Goal: Task Accomplishment & Management: Manage account settings

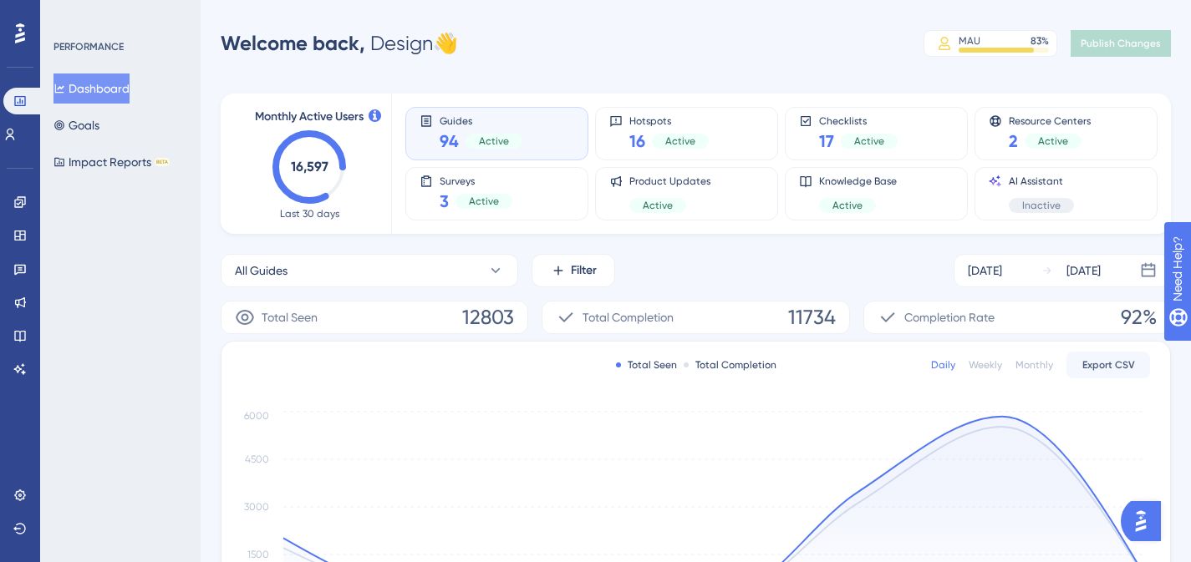
click at [536, 129] on div "Guides 94 Active" at bounding box center [497, 133] width 155 height 38
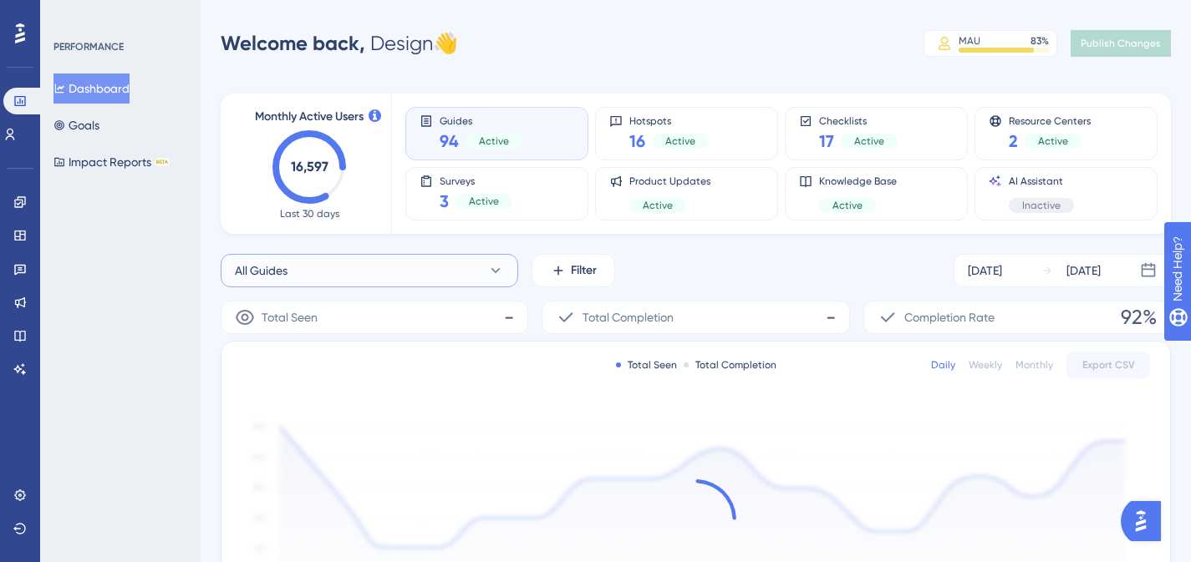
click at [472, 272] on button "All Guides" at bounding box center [370, 270] width 298 height 33
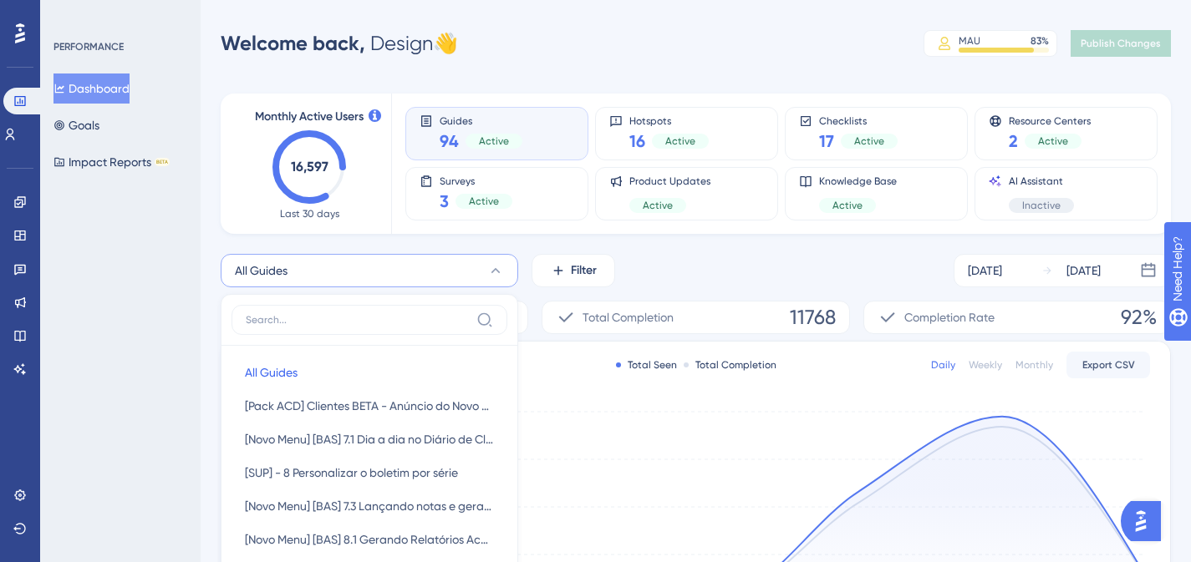
click at [394, 268] on button "All Guides" at bounding box center [370, 270] width 298 height 33
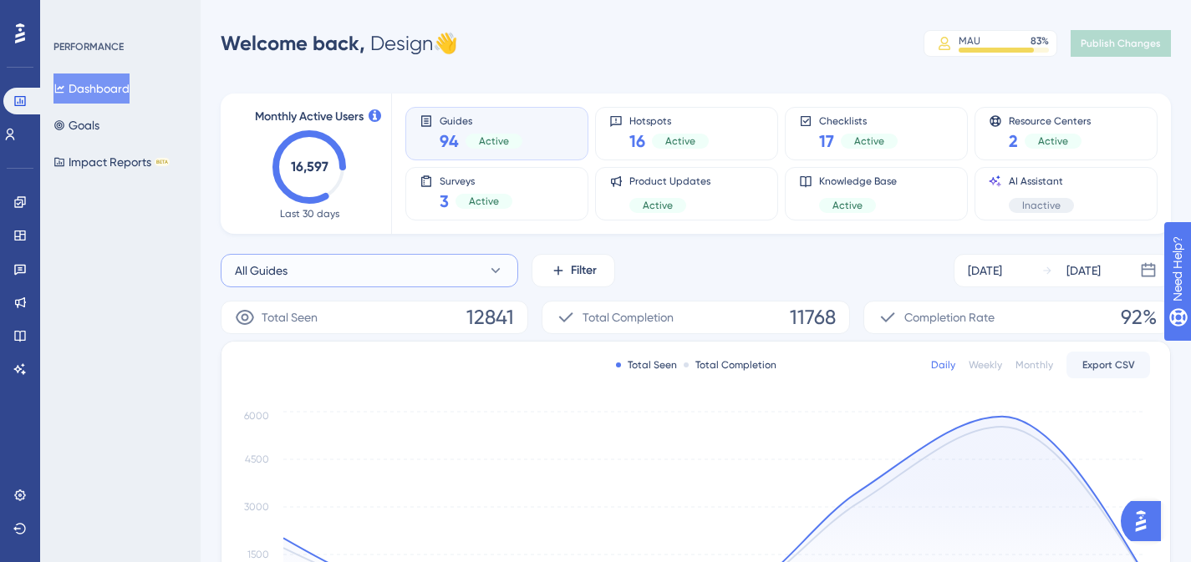
click at [306, 281] on button "All Guides" at bounding box center [370, 270] width 298 height 33
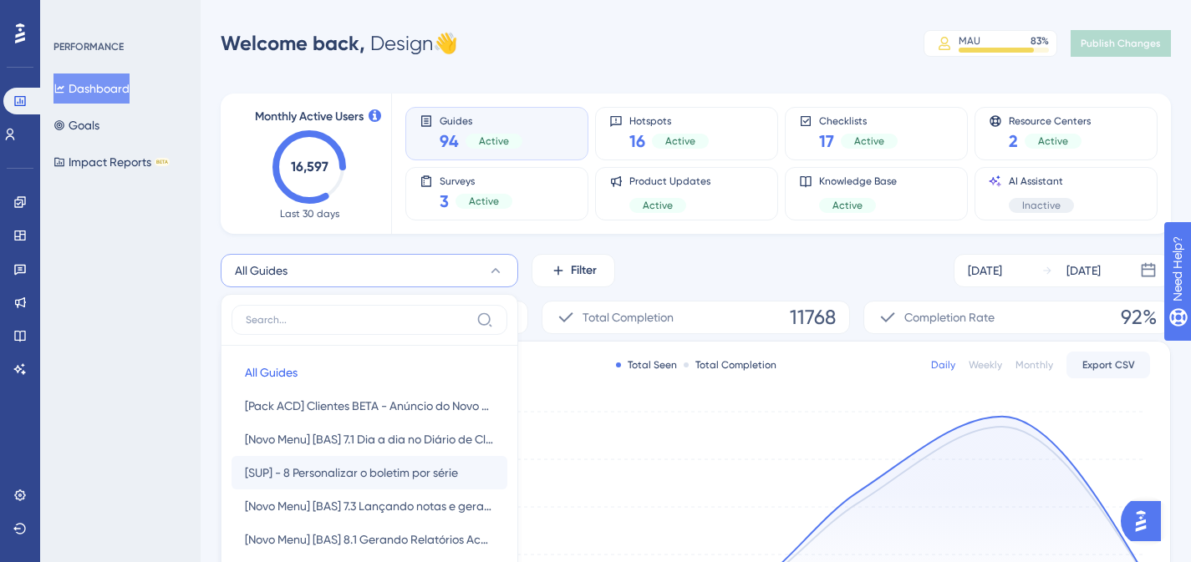
scroll to position [148, 0]
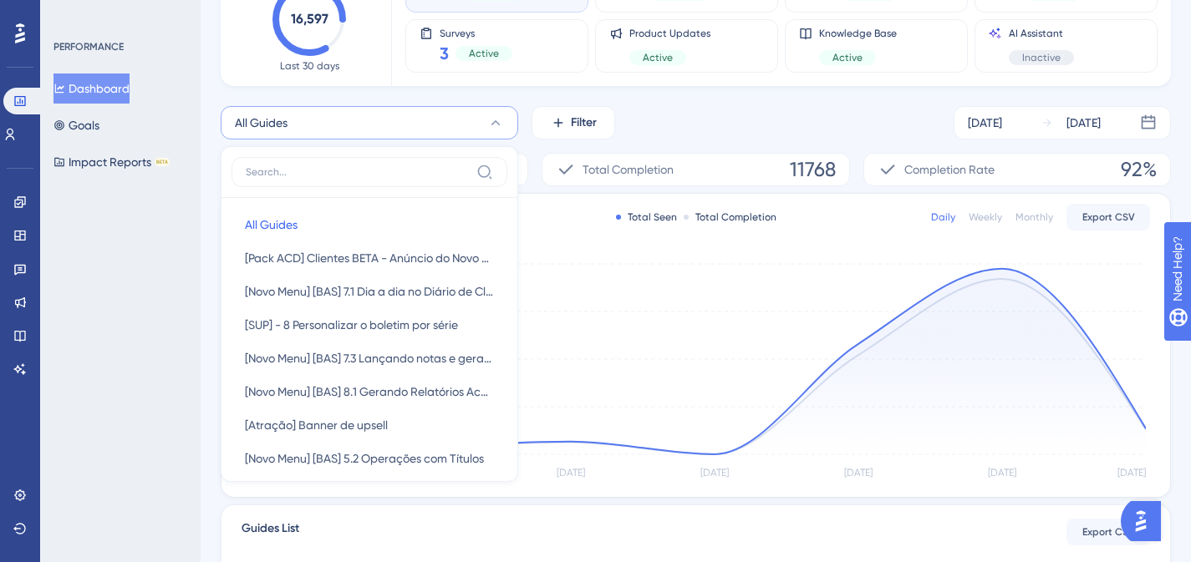
click at [294, 182] on label at bounding box center [369, 172] width 276 height 30
click at [294, 179] on input at bounding box center [358, 171] width 224 height 13
type input "x"
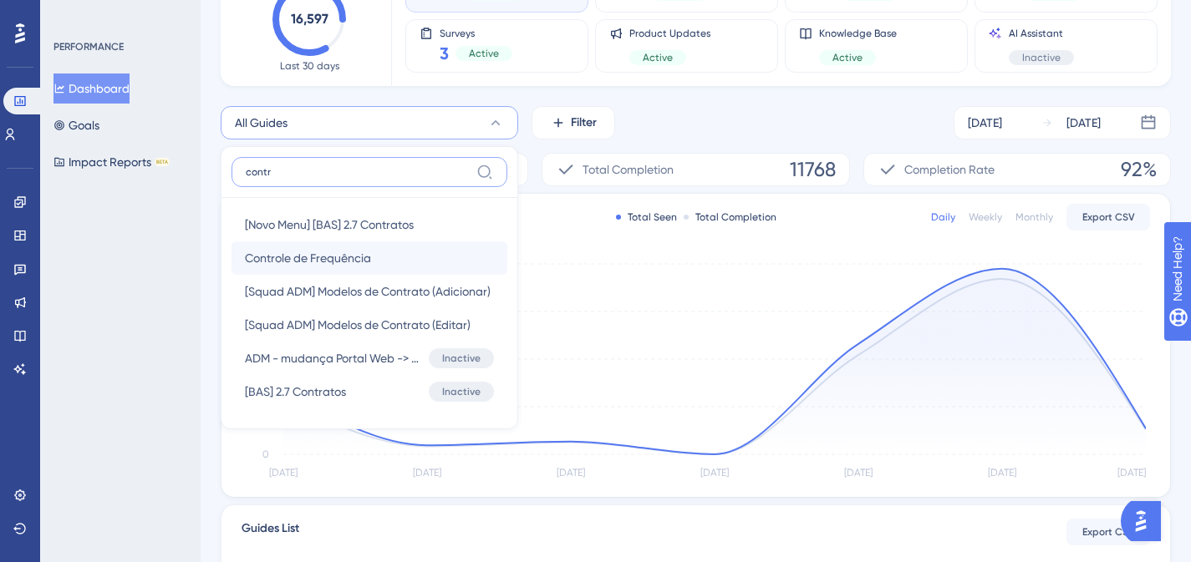
type input "contr"
click at [326, 260] on span "Controle de Frequência" at bounding box center [308, 258] width 126 height 20
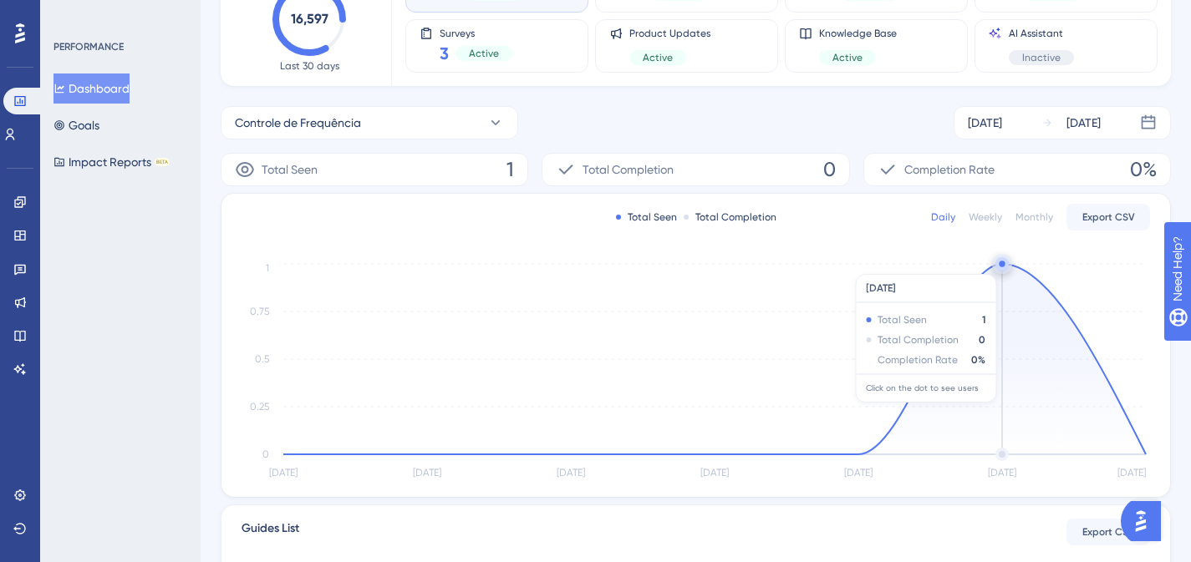
click at [1003, 266] on circle at bounding box center [1002, 264] width 6 height 6
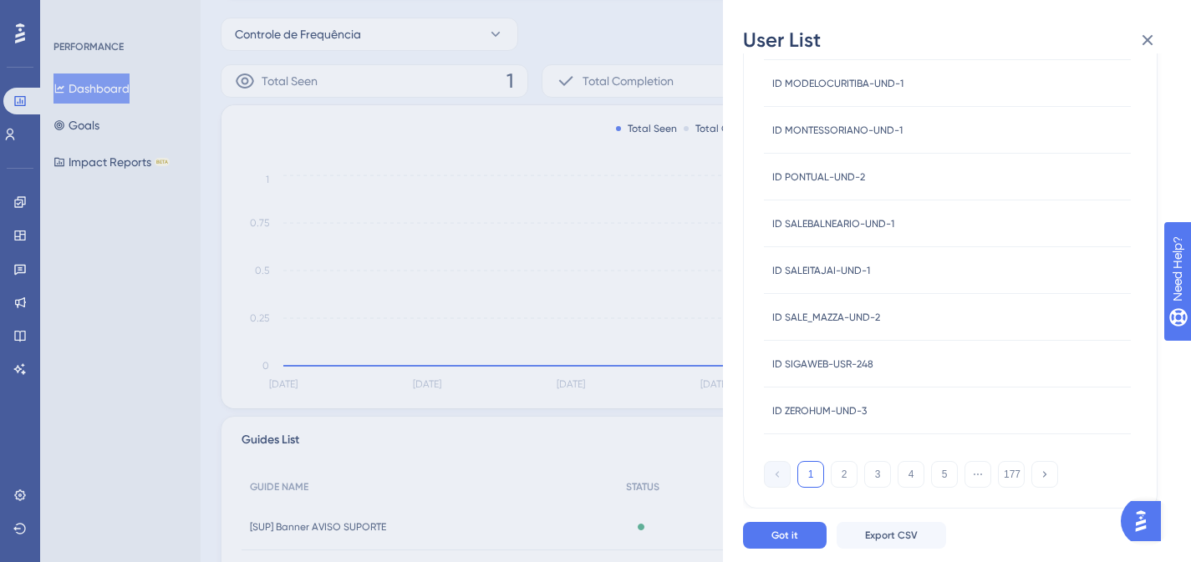
scroll to position [279, 0]
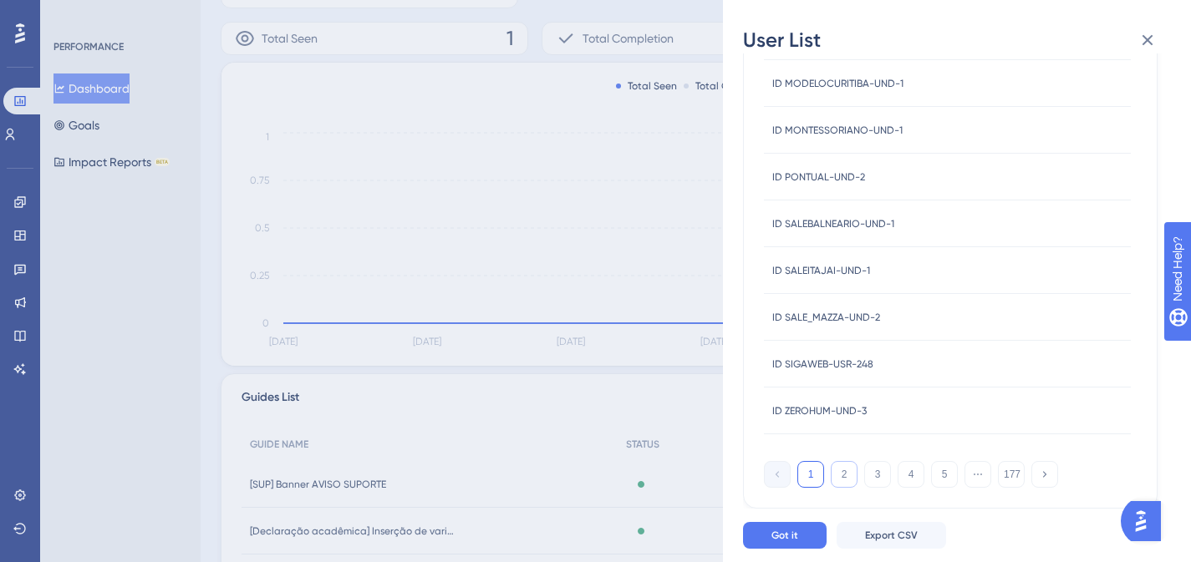
click at [844, 479] on button "2" at bounding box center [844, 474] width 27 height 27
click at [881, 476] on button "3" at bounding box center [877, 474] width 27 height 27
click at [910, 471] on button "4" at bounding box center [911, 474] width 27 height 27
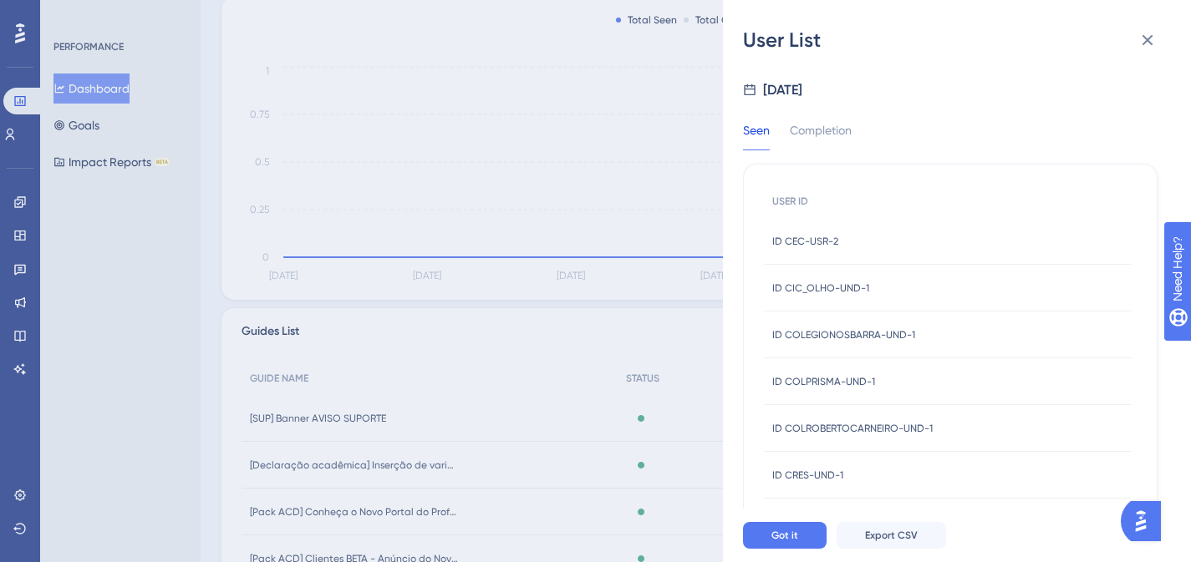
scroll to position [720, 0]
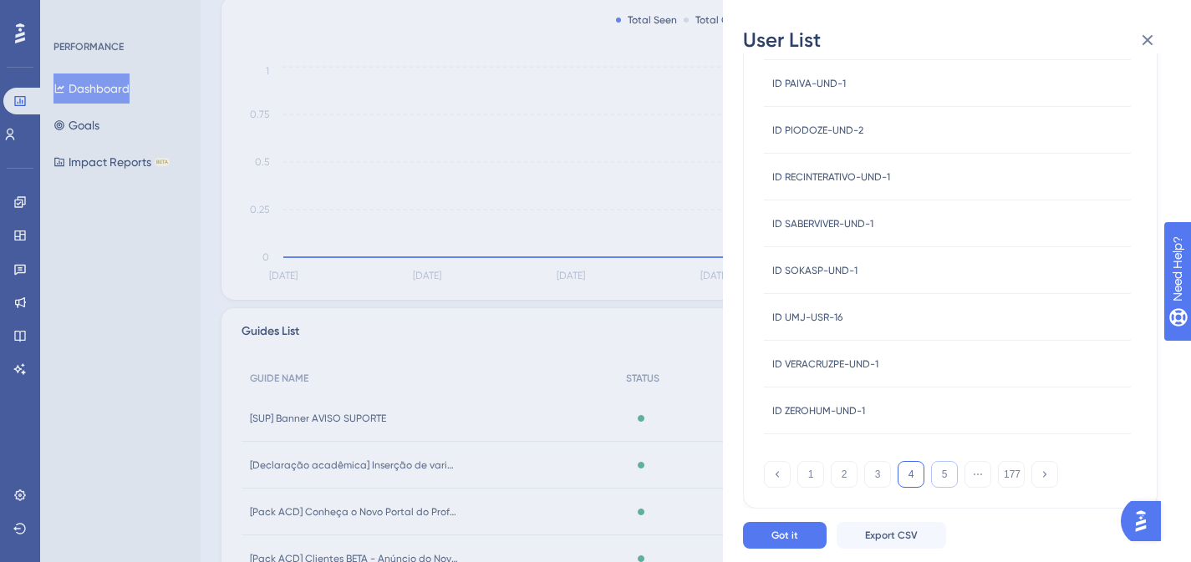
click at [944, 468] on button "5" at bounding box center [944, 474] width 27 height 27
click at [1141, 41] on icon at bounding box center [1147, 40] width 20 height 20
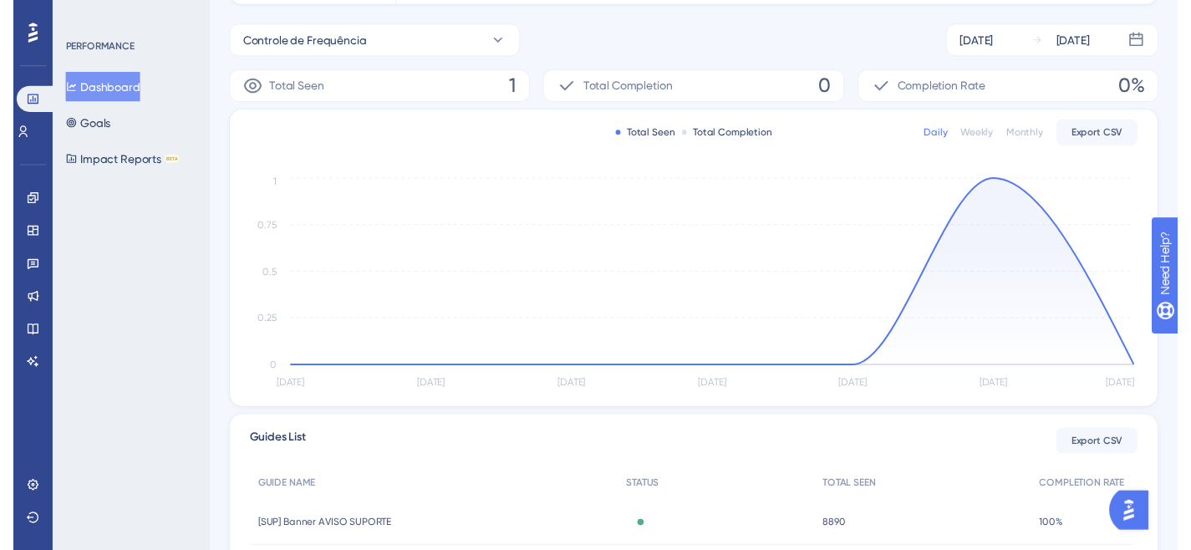
scroll to position [0, 0]
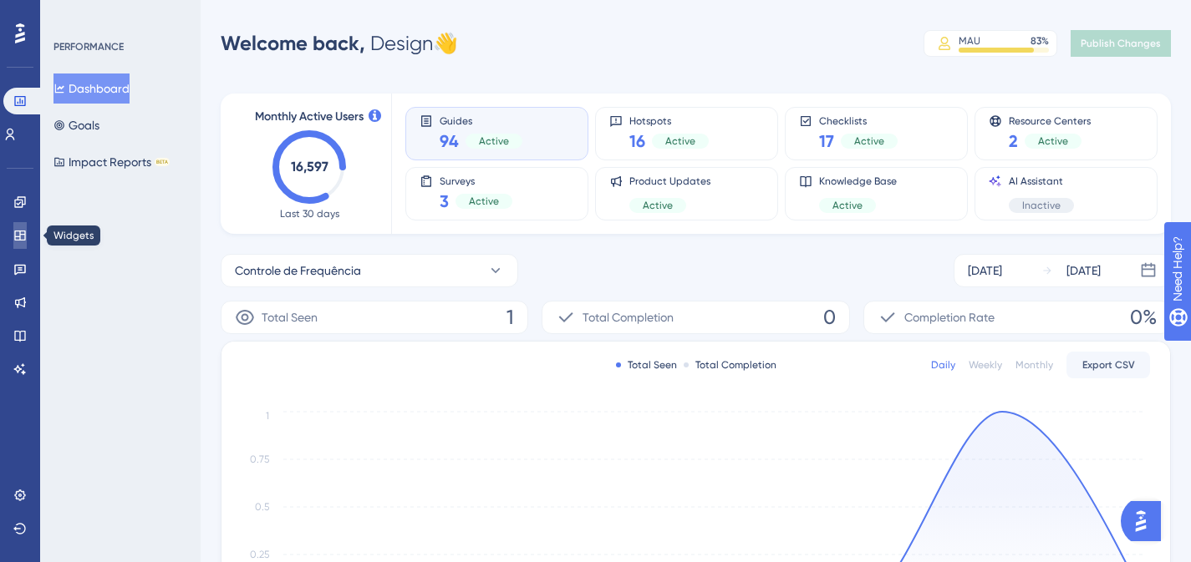
click at [19, 236] on icon at bounding box center [19, 235] width 13 height 13
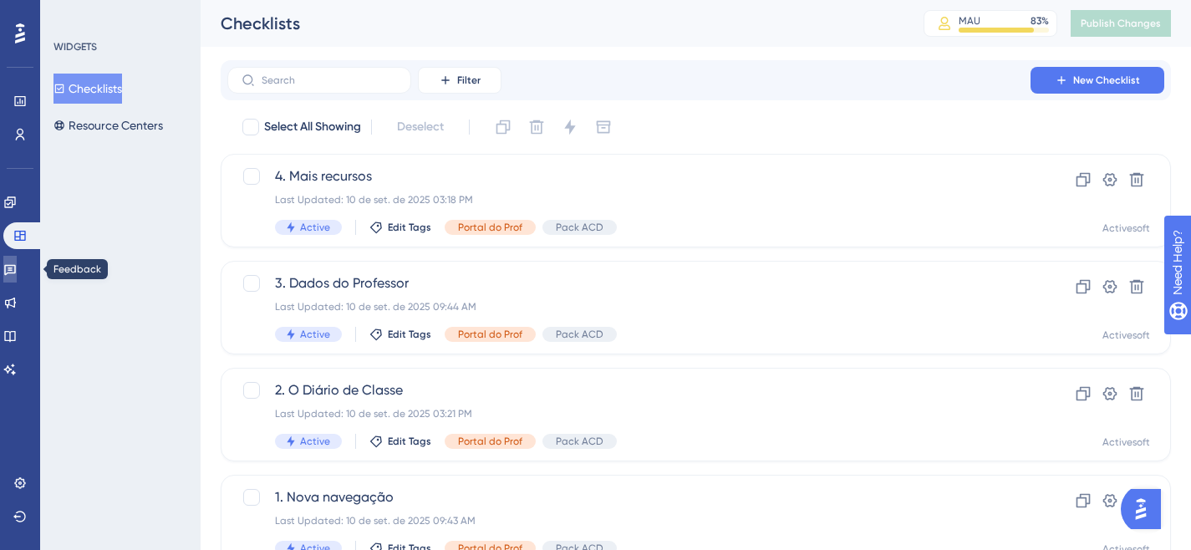
click at [17, 269] on icon at bounding box center [9, 268] width 13 height 13
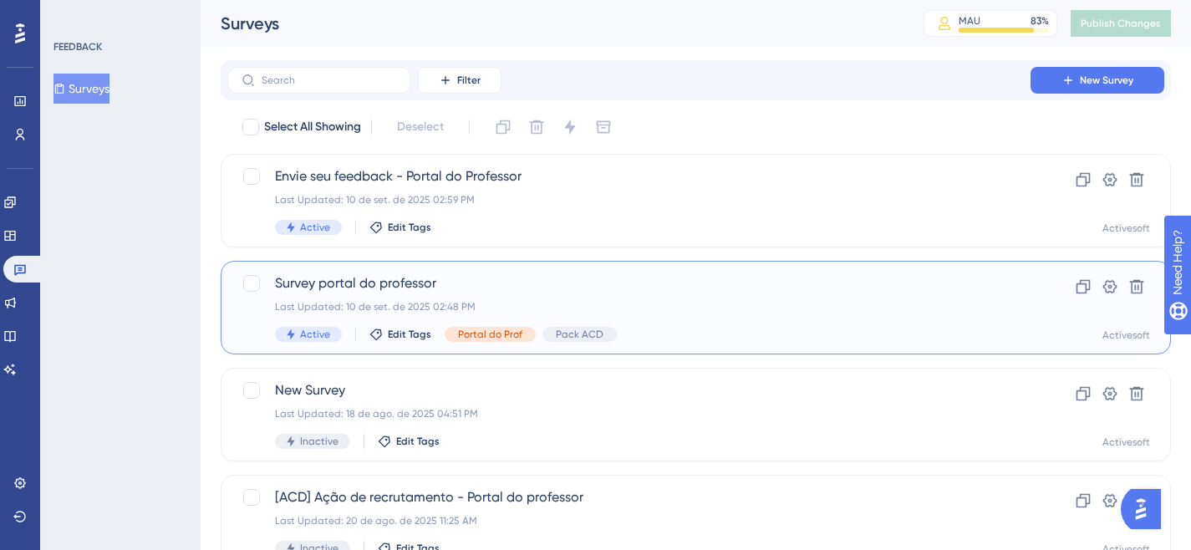
click at [375, 286] on span "Survey portal do professor" at bounding box center [629, 283] width 708 height 20
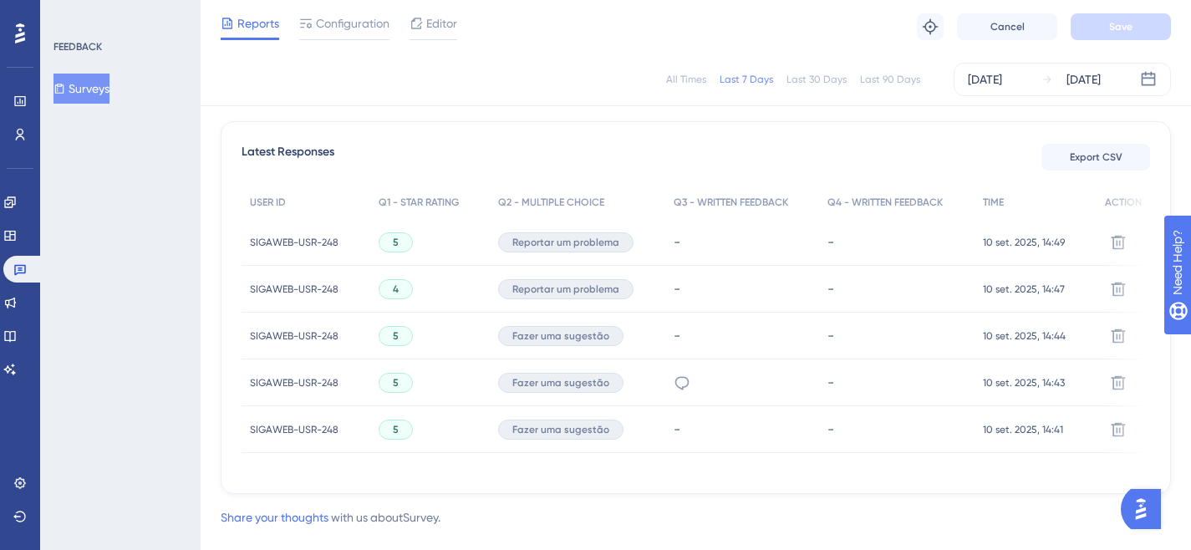
scroll to position [492, 0]
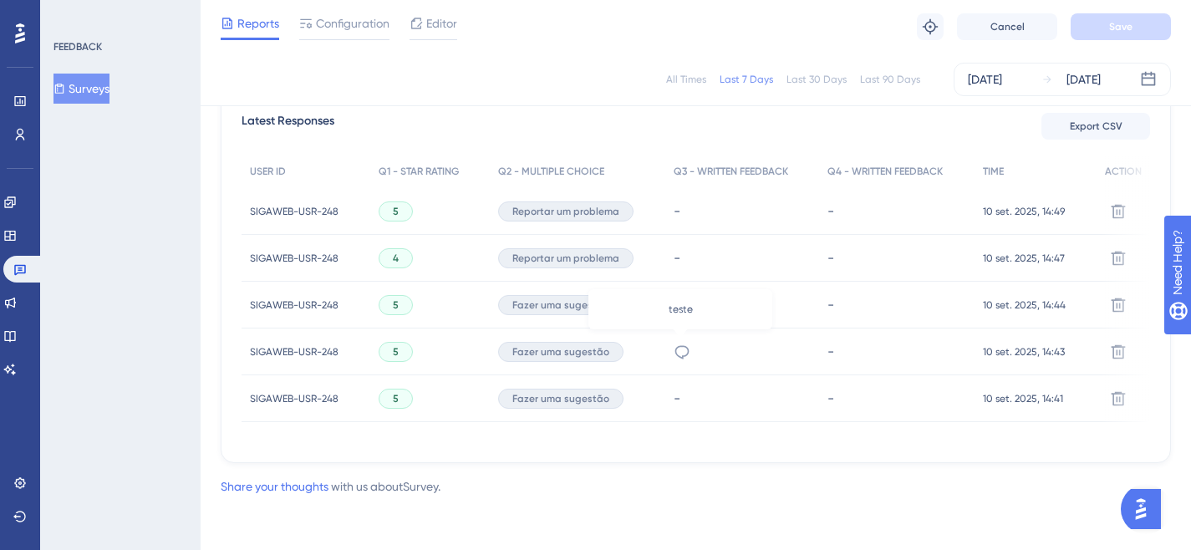
click at [684, 345] on icon at bounding box center [682, 351] width 17 height 17
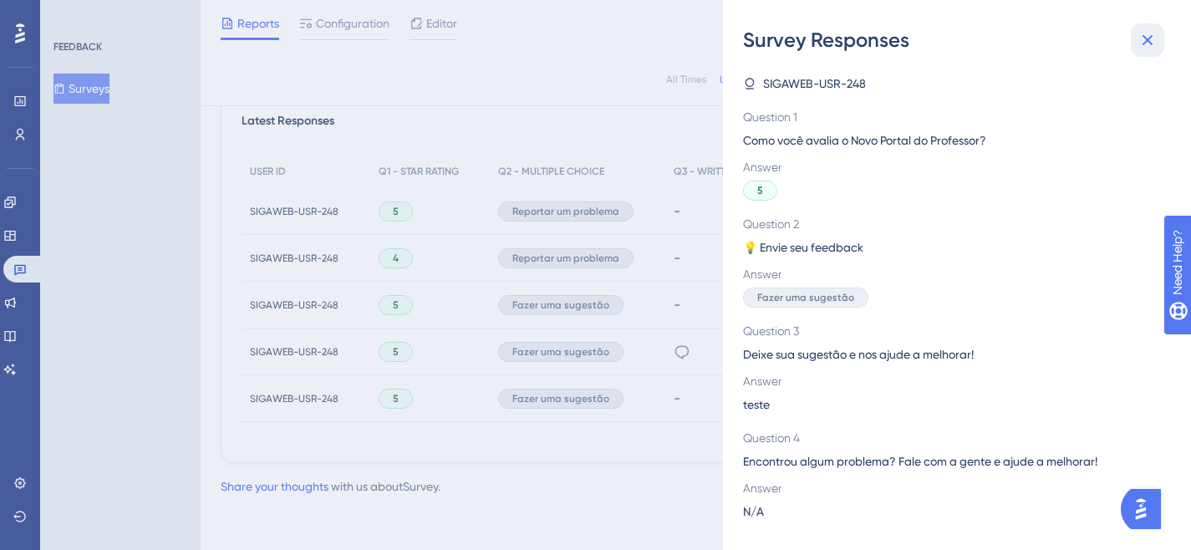
click at [1142, 42] on icon at bounding box center [1147, 40] width 20 height 20
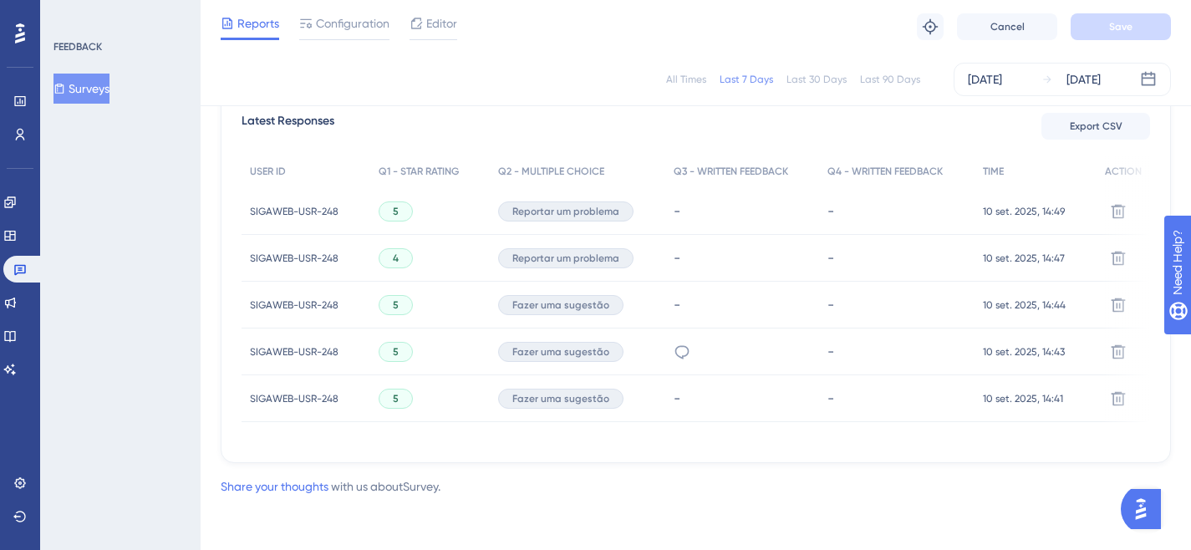
scroll to position [0, 0]
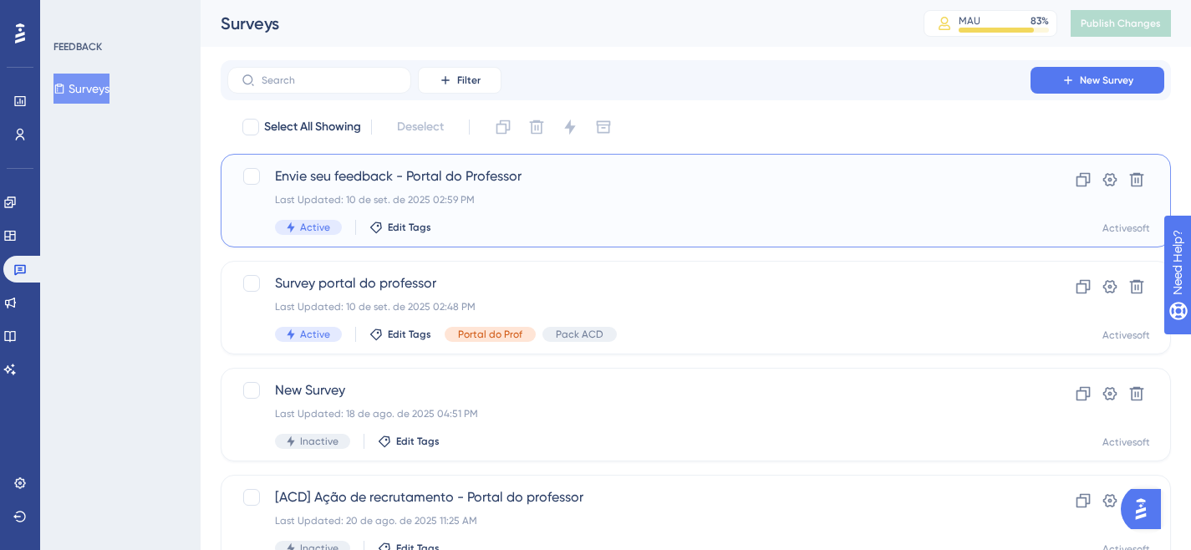
click at [400, 168] on span "Envie seu feedback - Portal do Professor" at bounding box center [629, 176] width 708 height 20
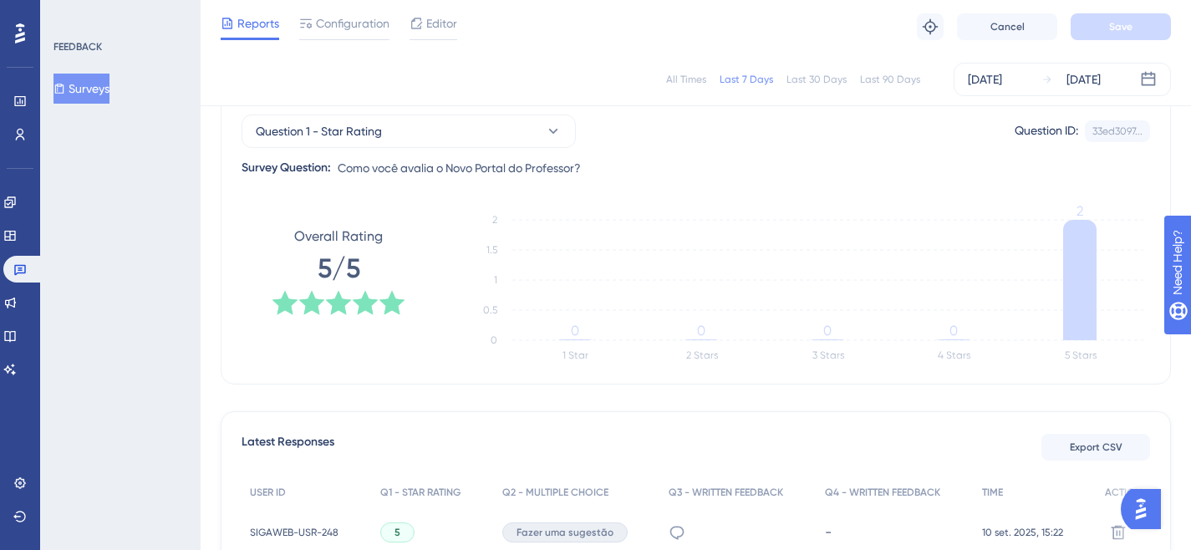
scroll to position [147, 0]
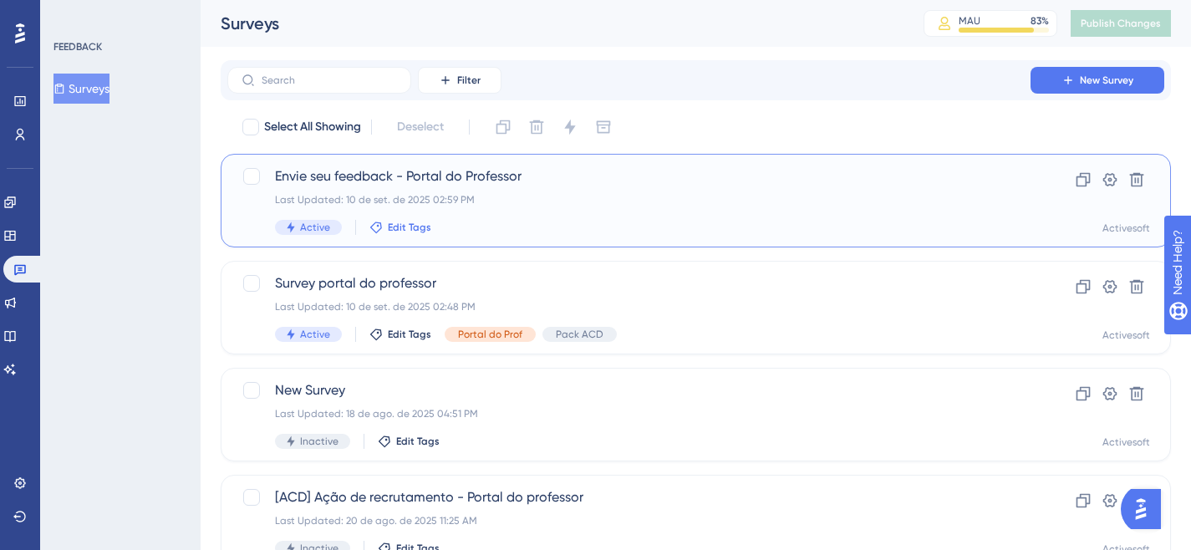
click at [420, 228] on span "Edit Tags" at bounding box center [409, 227] width 43 height 13
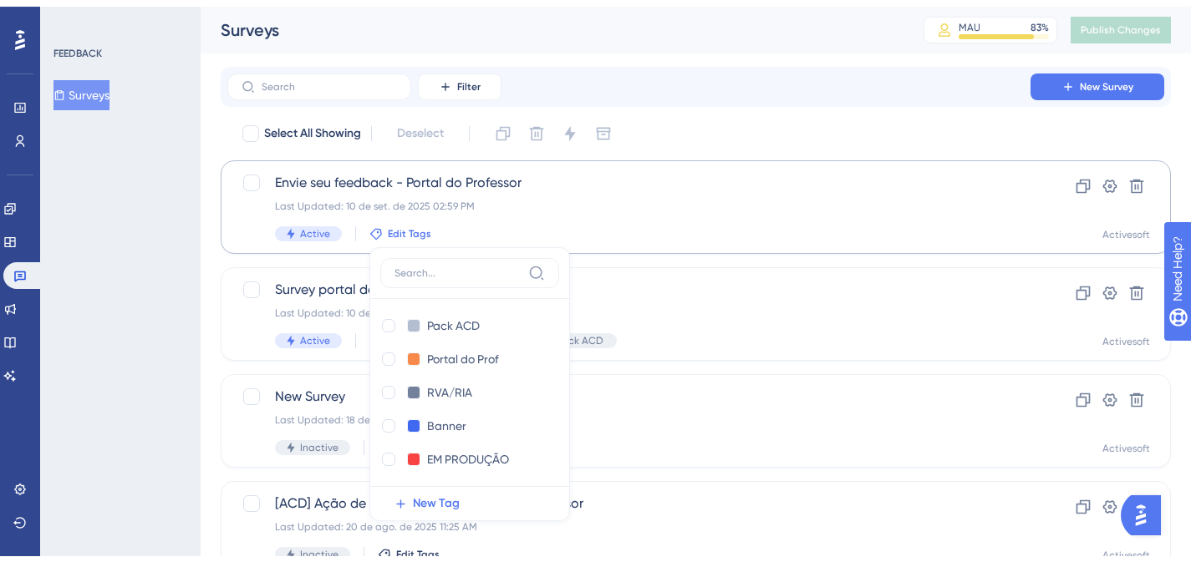
scroll to position [103, 0]
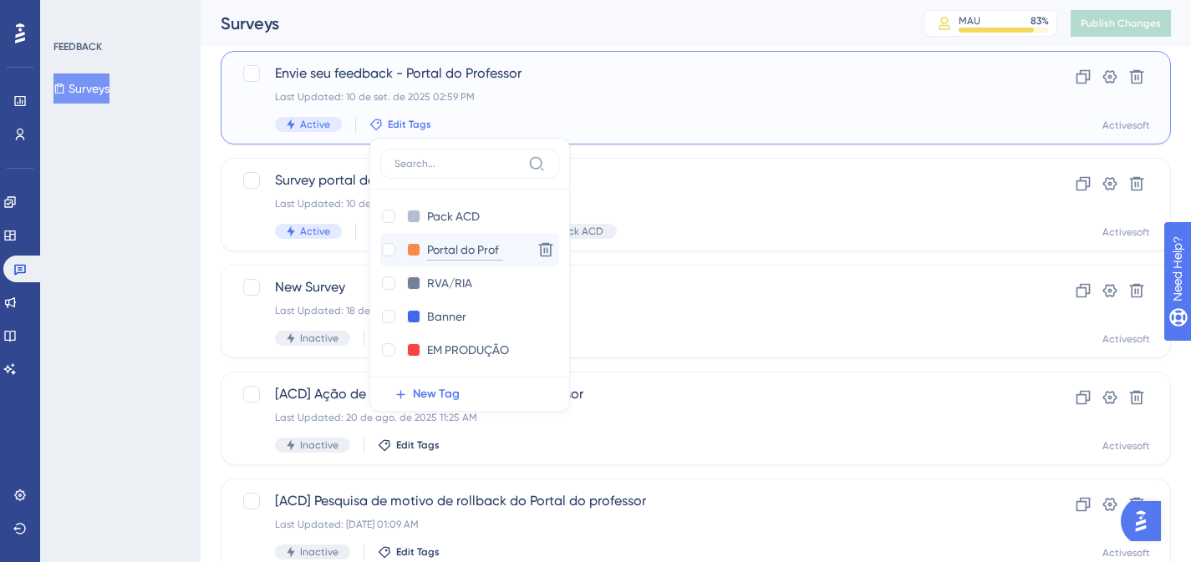
click at [480, 257] on input "Portal do Prof" at bounding box center [465, 250] width 76 height 21
click at [390, 250] on div at bounding box center [388, 249] width 13 height 13
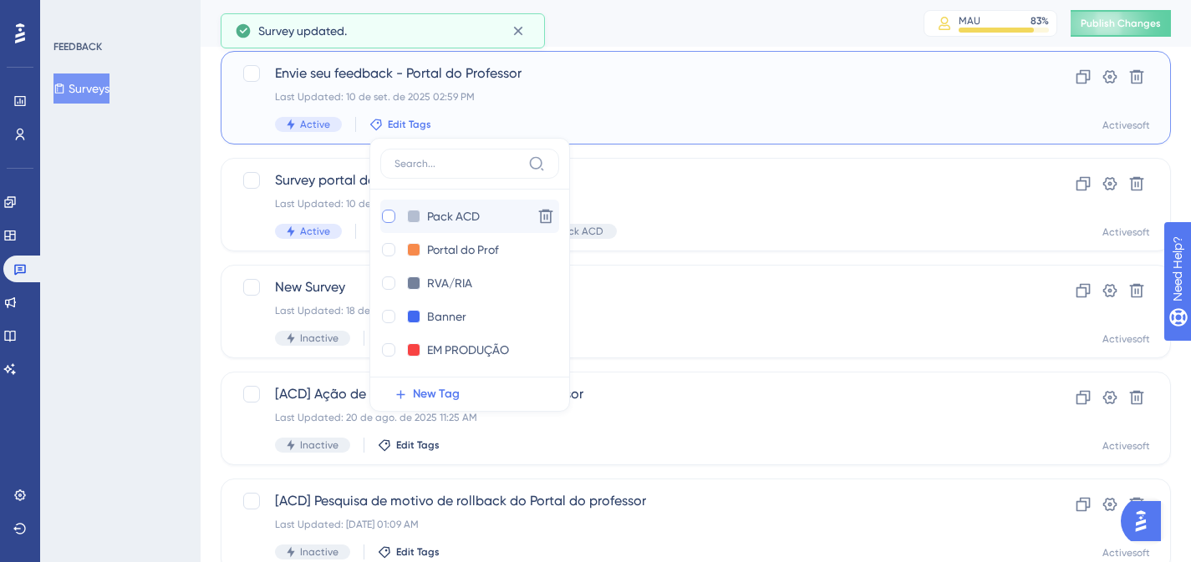
checkbox input "true"
click at [389, 215] on div at bounding box center [388, 216] width 13 height 13
checkbox input "true"
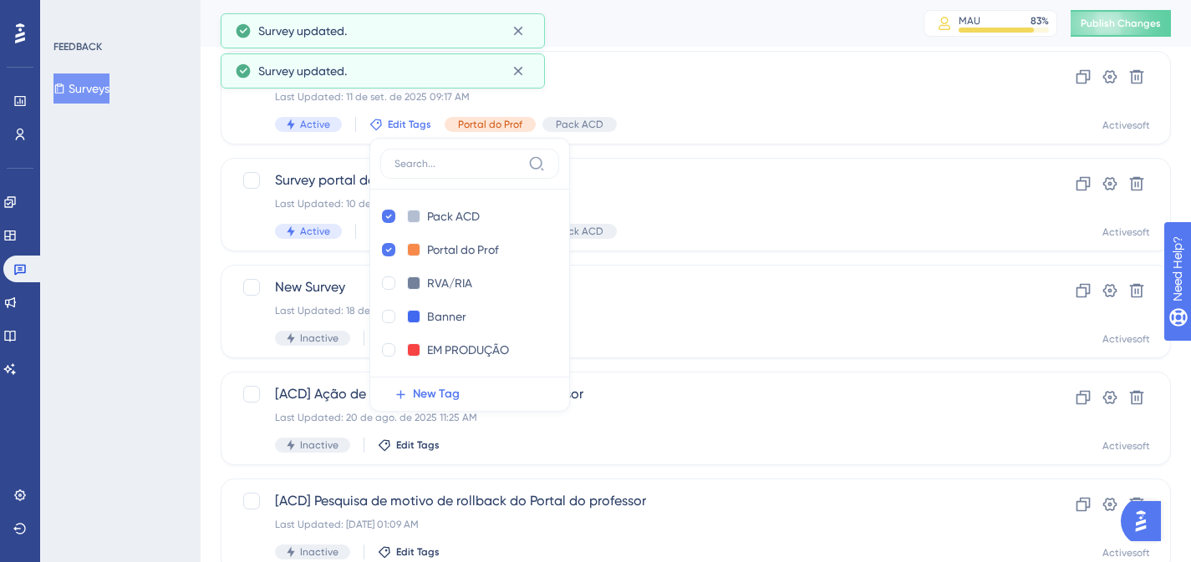
click at [198, 188] on div "FEEDBACK Surveys" at bounding box center [120, 281] width 160 height 562
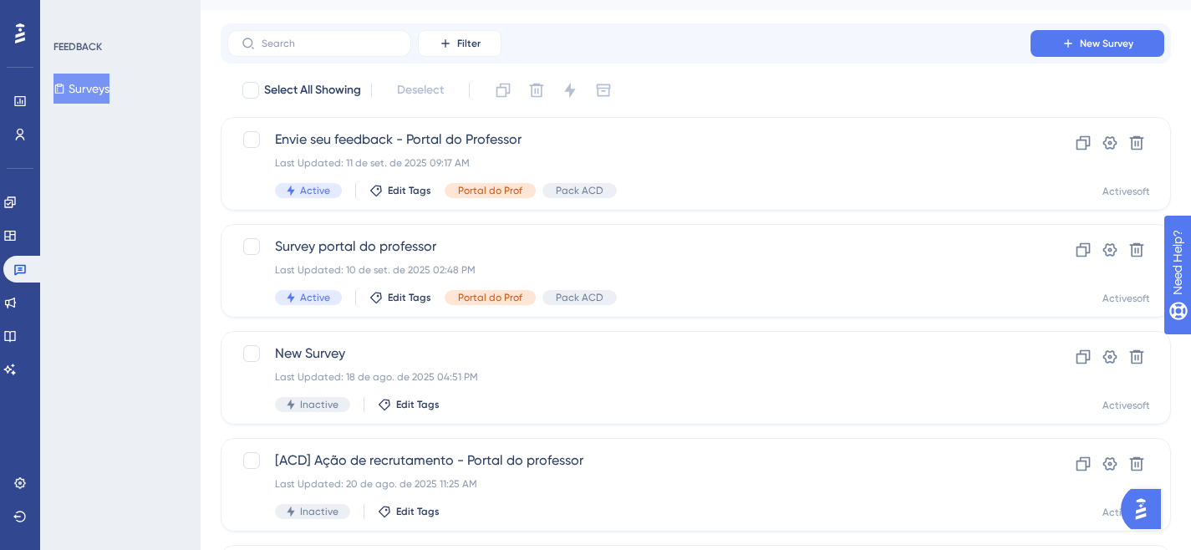
scroll to position [33, 0]
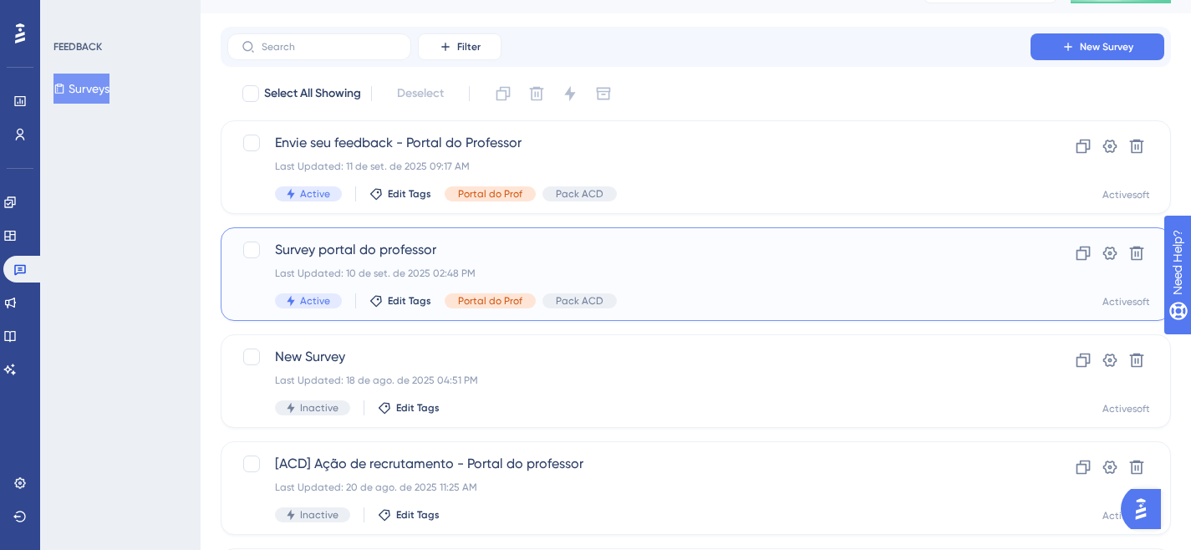
click at [371, 250] on span "Survey portal do professor" at bounding box center [629, 250] width 708 height 20
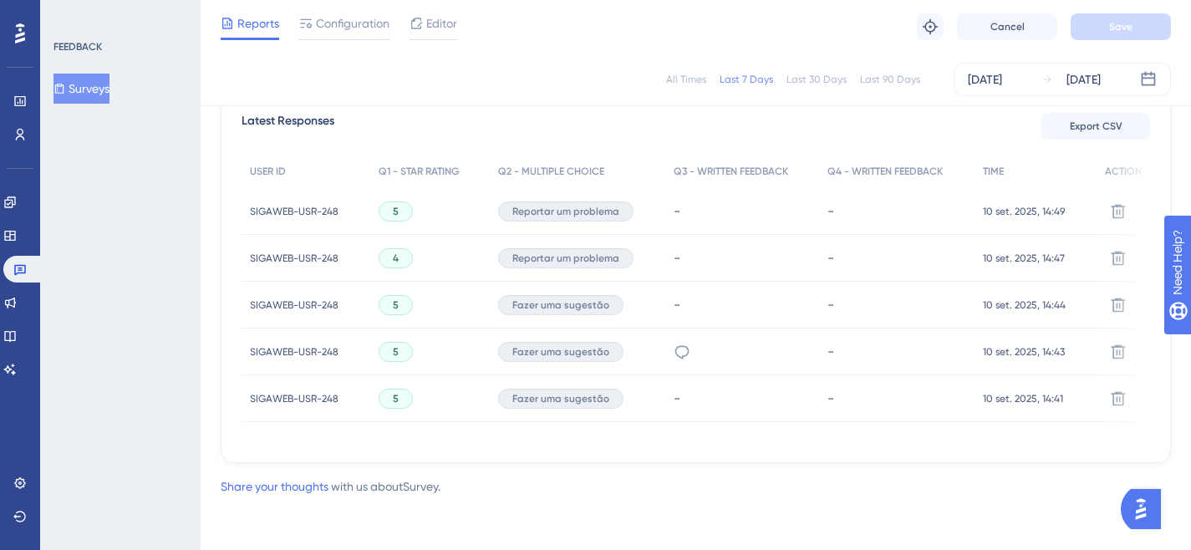
scroll to position [494, 0]
click at [1119, 394] on icon at bounding box center [1118, 398] width 17 height 17
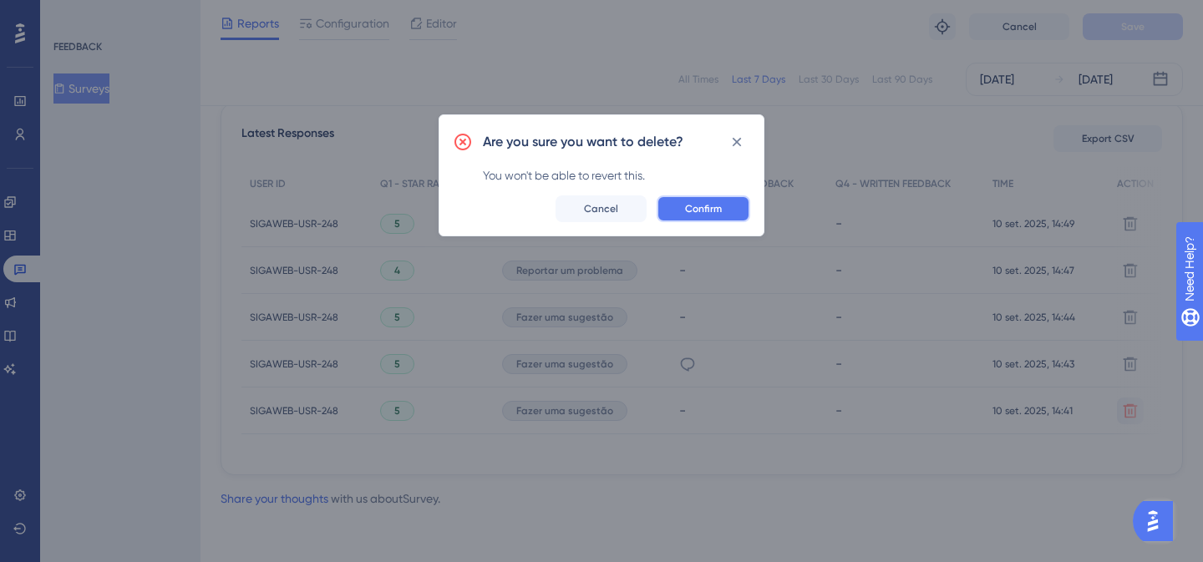
click at [703, 216] on button "Confirm" at bounding box center [704, 209] width 94 height 27
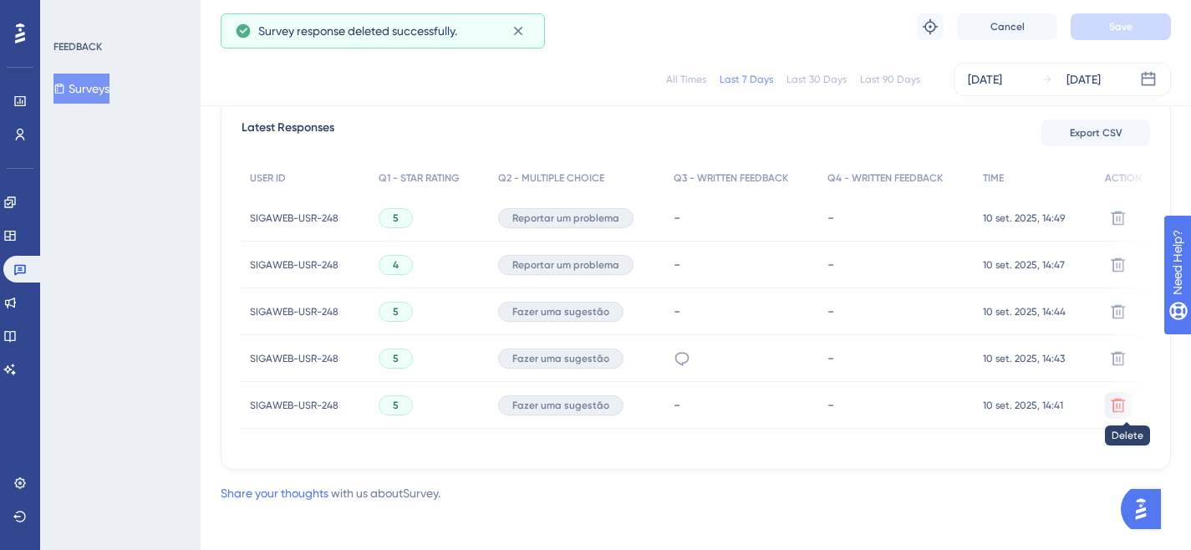
click at [1125, 406] on icon at bounding box center [1118, 405] width 17 height 17
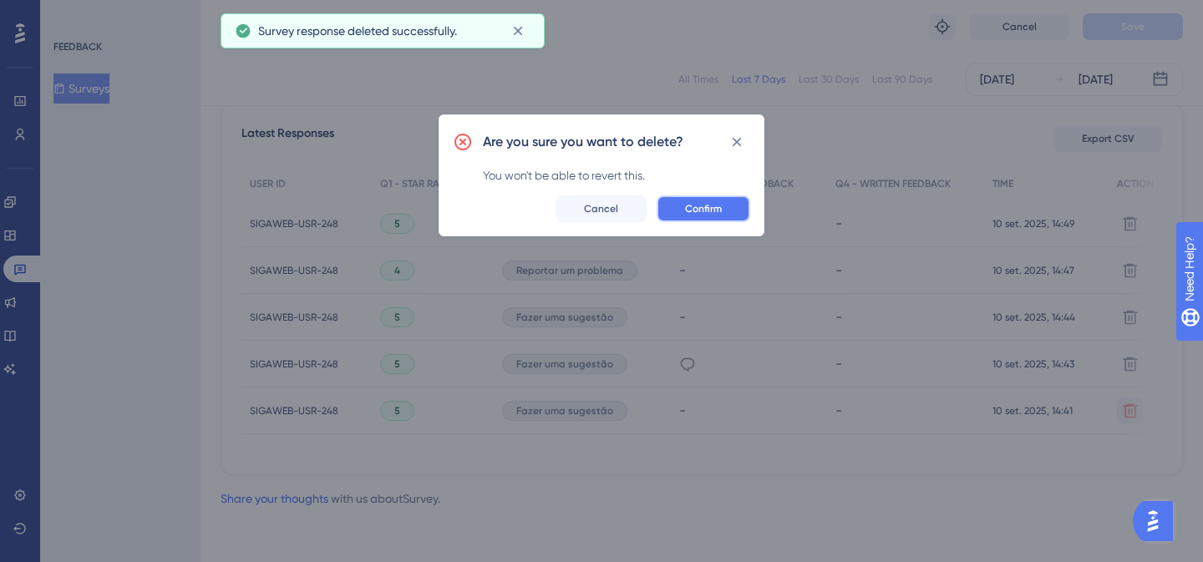
click at [726, 202] on button "Confirm" at bounding box center [704, 209] width 94 height 27
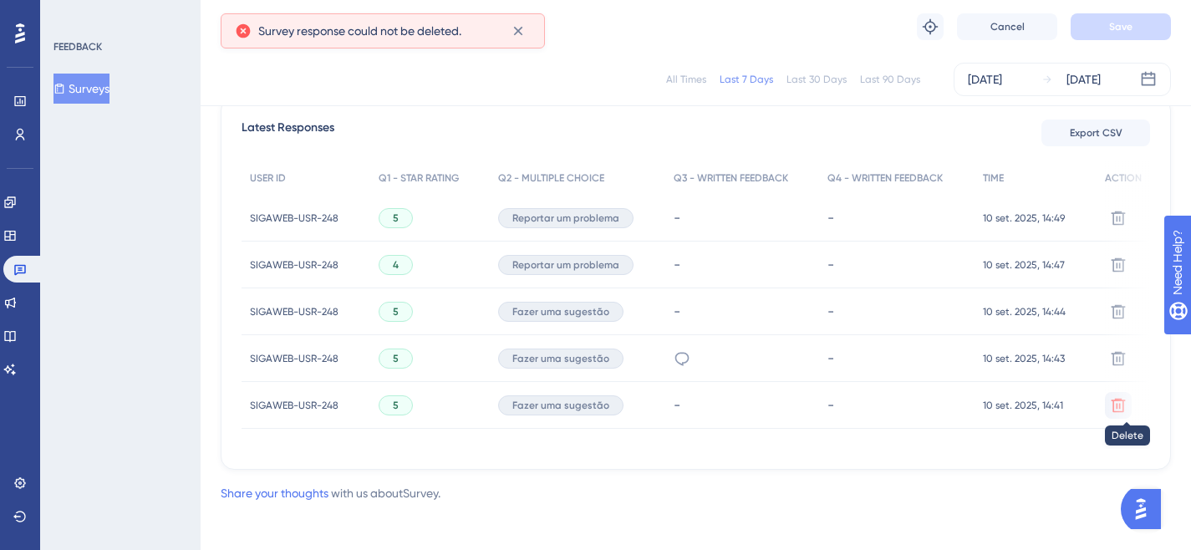
click at [1124, 408] on icon at bounding box center [1118, 405] width 14 height 14
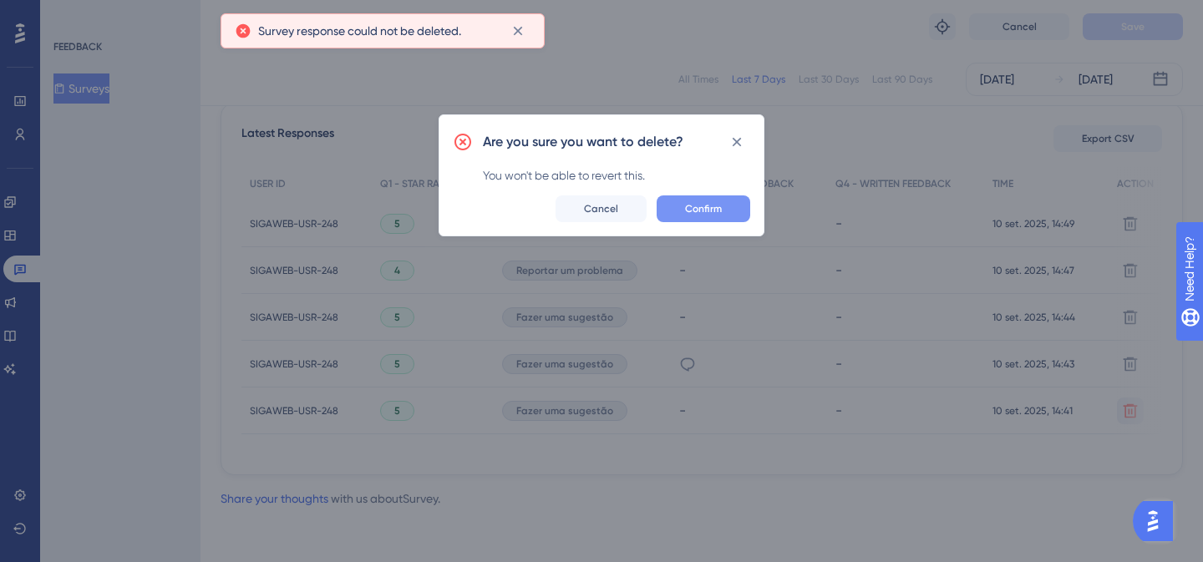
click at [714, 205] on span "Confirm" at bounding box center [703, 208] width 37 height 13
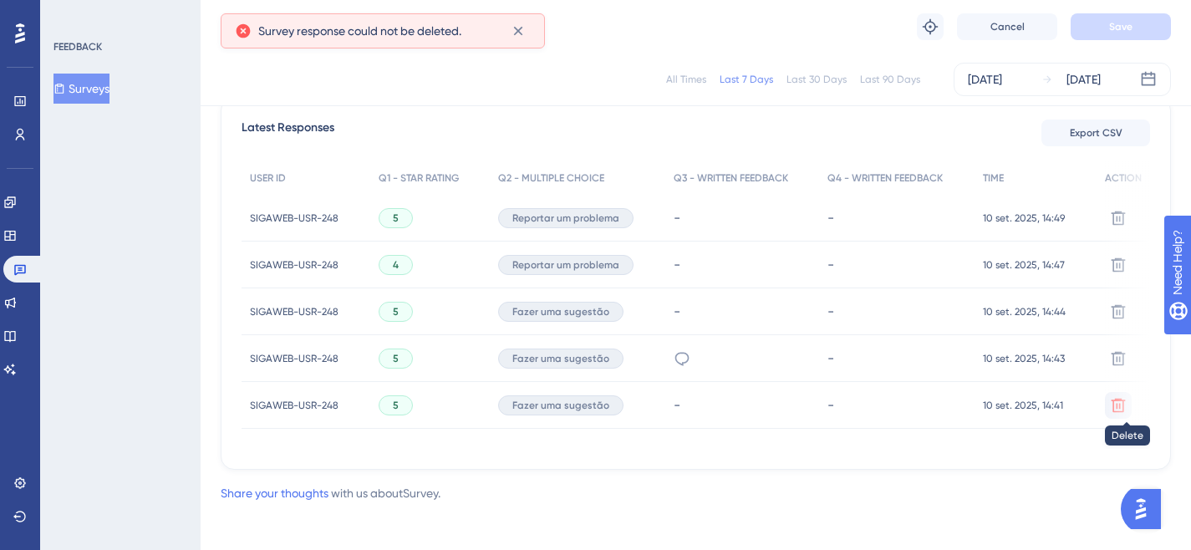
click at [1109, 405] on button at bounding box center [1118, 405] width 27 height 27
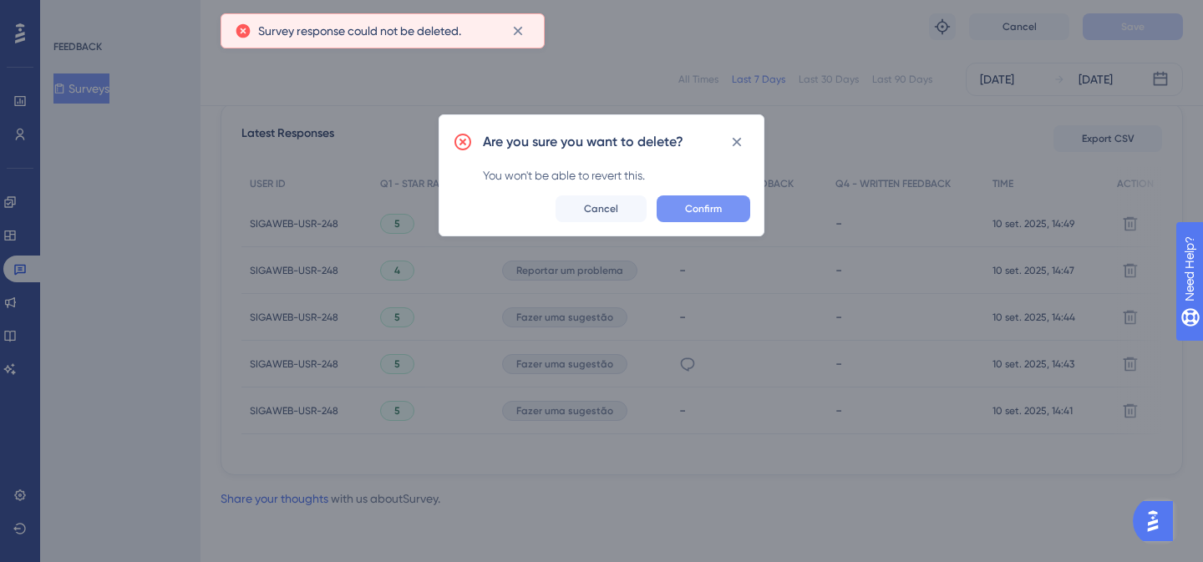
click at [720, 211] on span "Confirm" at bounding box center [703, 208] width 37 height 13
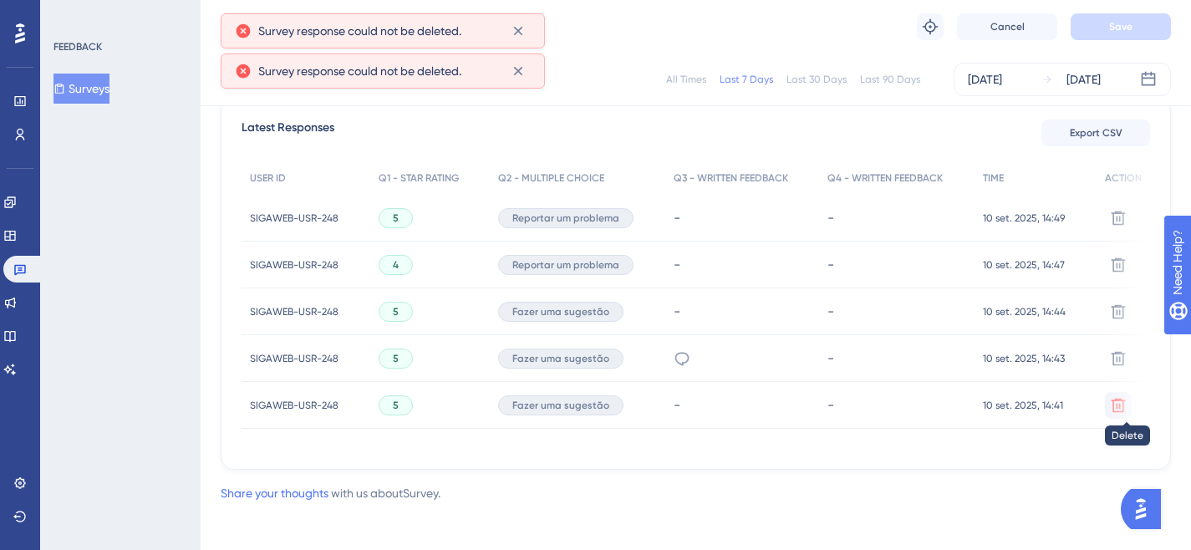
click at [1123, 400] on icon at bounding box center [1118, 405] width 14 height 14
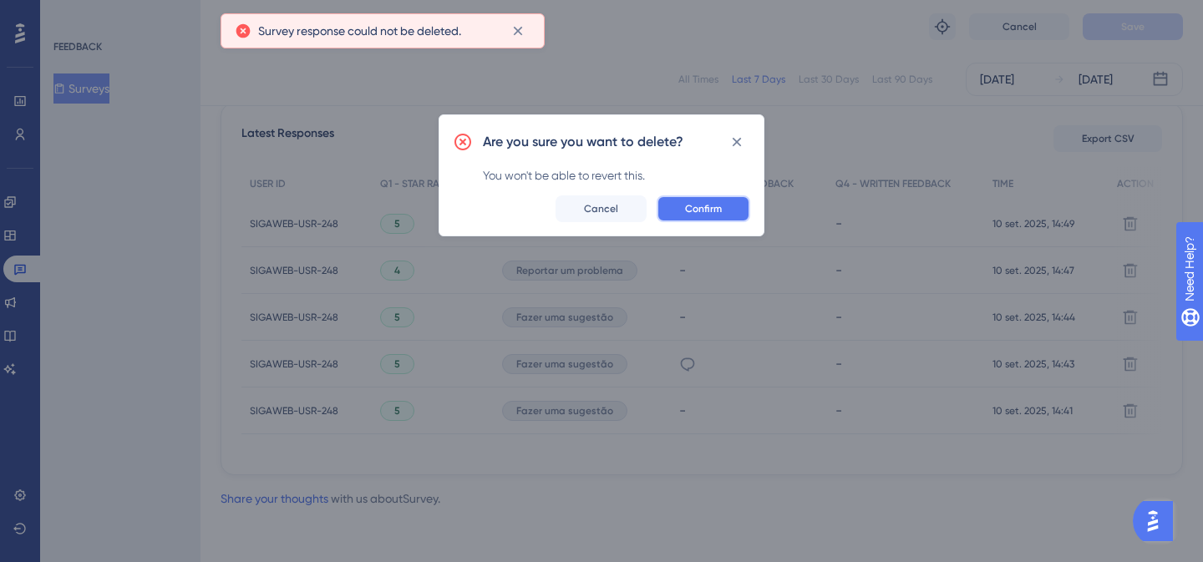
click at [696, 202] on span "Confirm" at bounding box center [703, 208] width 37 height 13
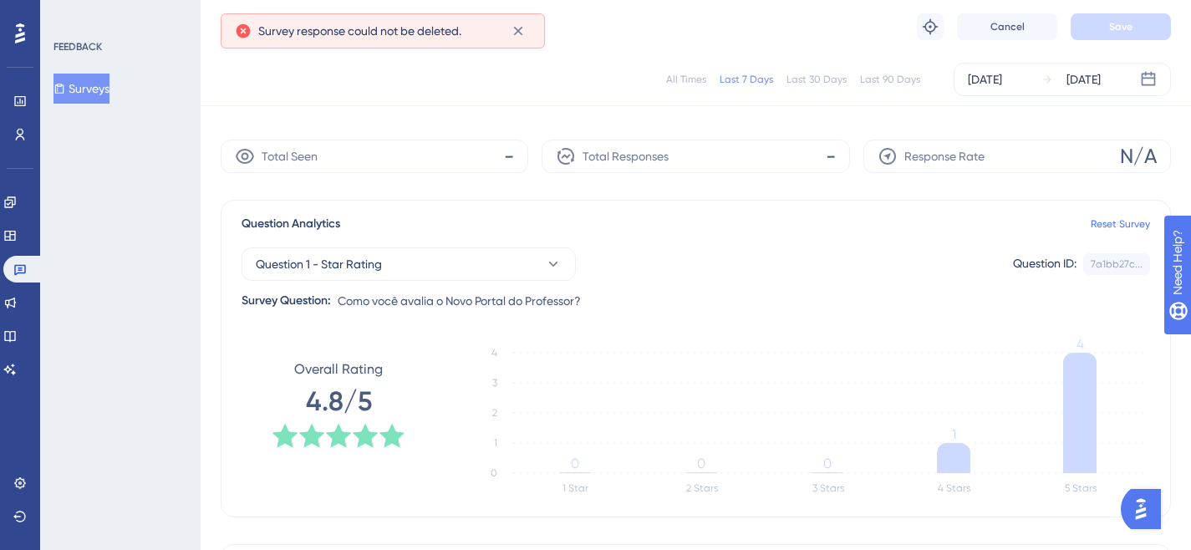
scroll to position [0, 0]
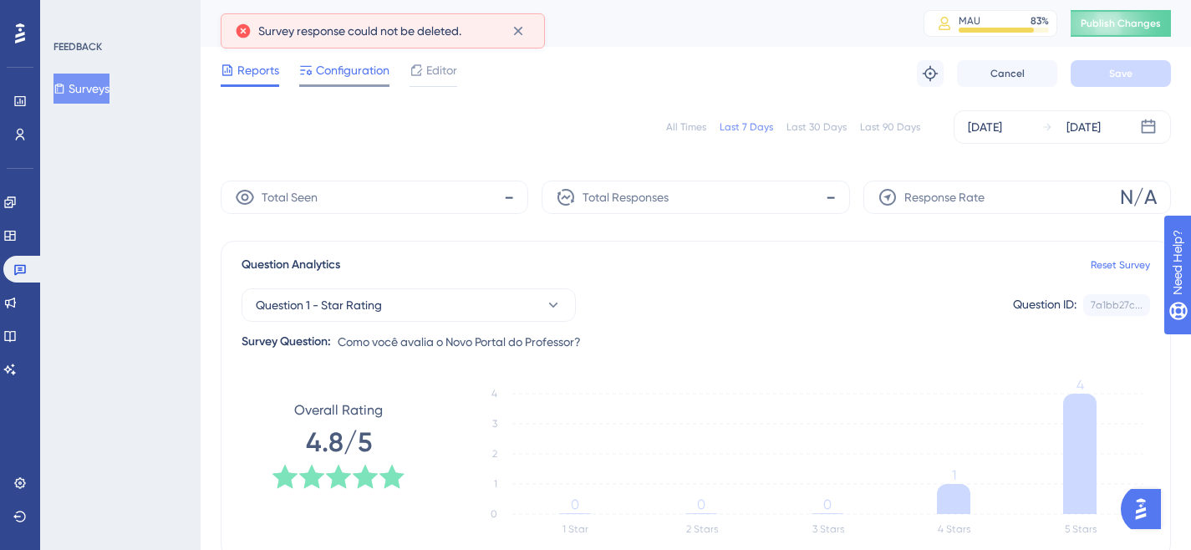
click at [347, 81] on div "Configuration" at bounding box center [344, 73] width 90 height 27
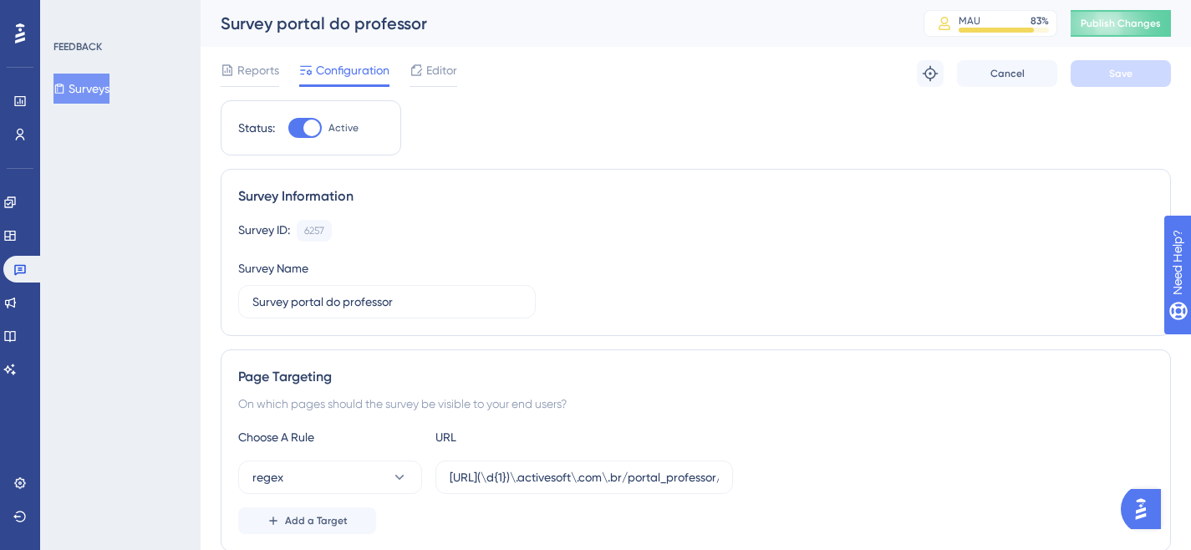
click at [296, 124] on div at bounding box center [304, 128] width 33 height 20
click at [288, 128] on input "Active" at bounding box center [287, 128] width 1 height 1
checkbox input "false"
click at [1134, 83] on button "Save" at bounding box center [1121, 73] width 100 height 27
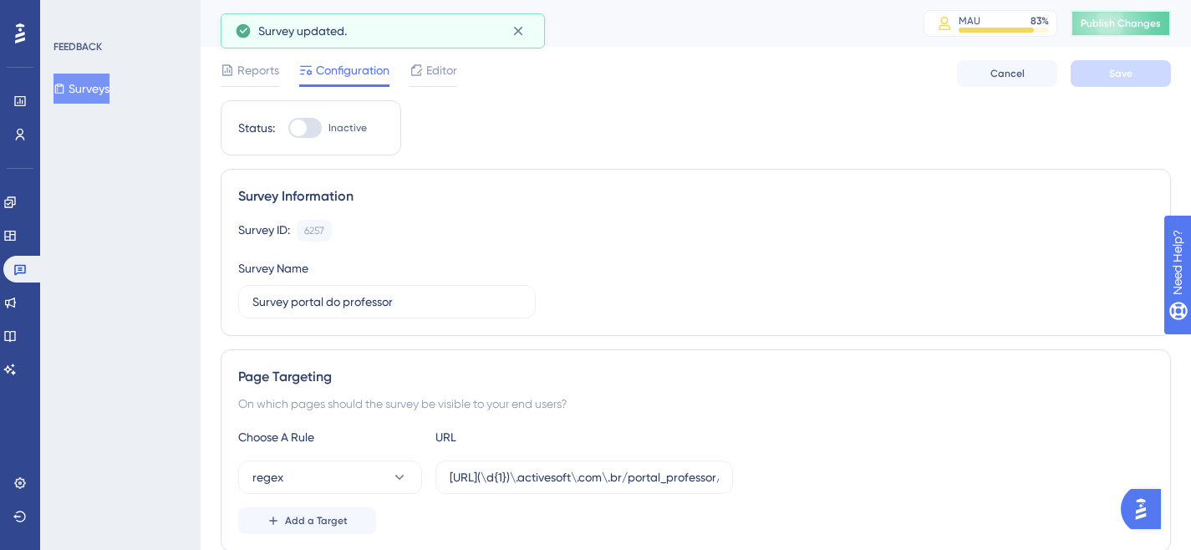
click at [1129, 23] on button "Publish Changes" at bounding box center [1121, 23] width 100 height 27
click at [512, 33] on icon at bounding box center [518, 31] width 17 height 17
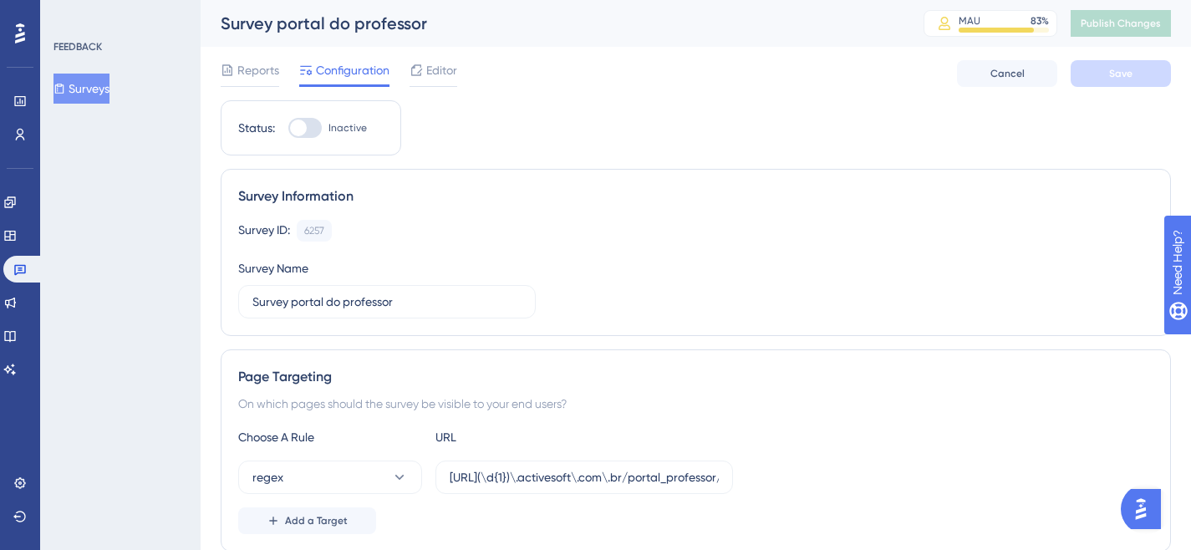
click at [107, 82] on button "Surveys" at bounding box center [81, 89] width 56 height 30
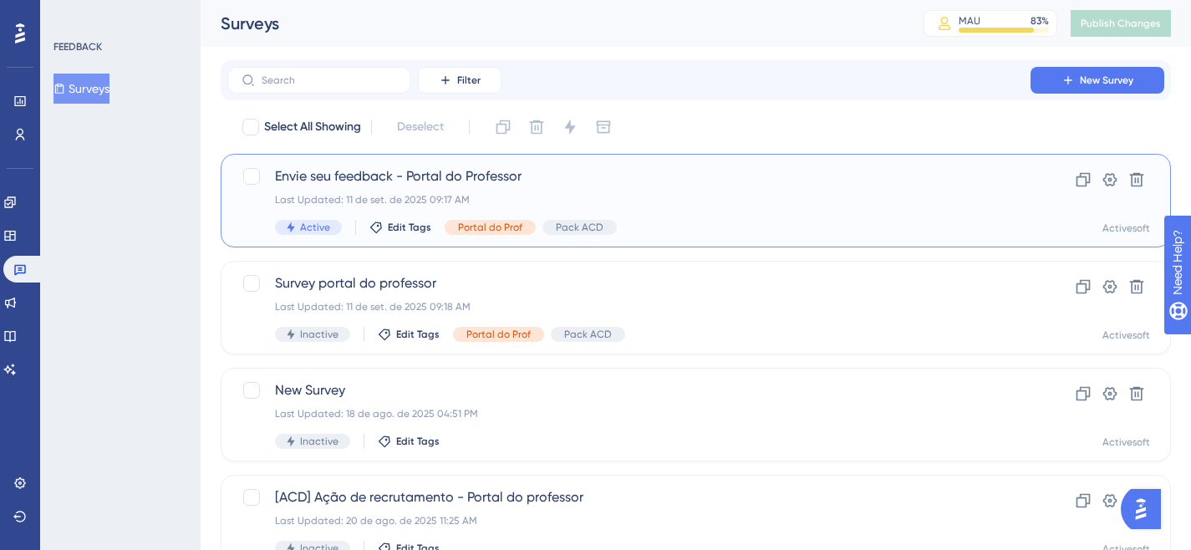
click at [467, 180] on span "Envie seu feedback - Portal do Professor" at bounding box center [629, 176] width 708 height 20
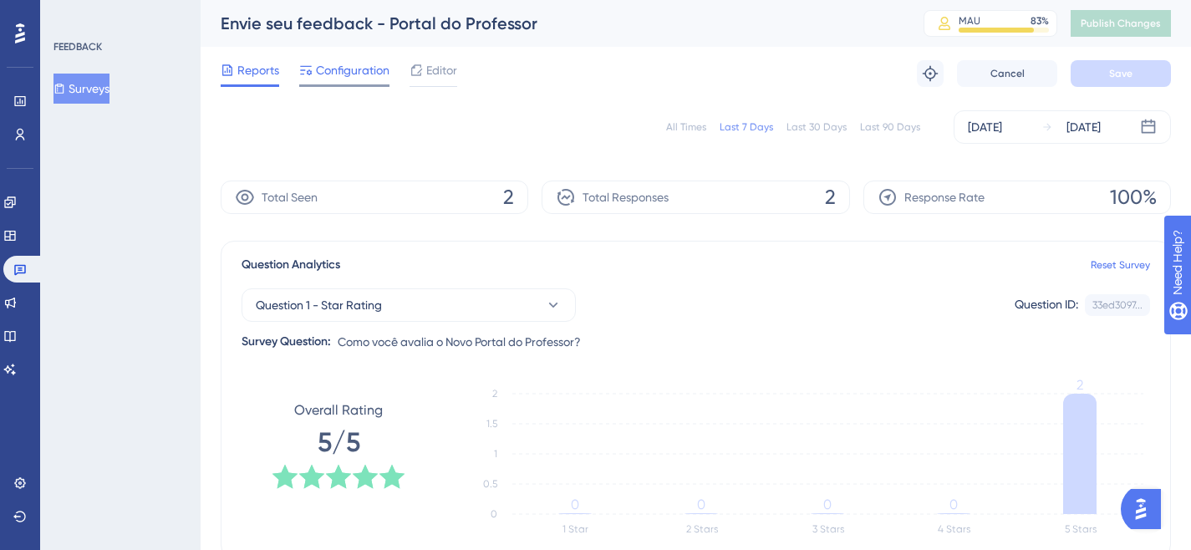
click at [340, 74] on span "Configuration" at bounding box center [353, 70] width 74 height 20
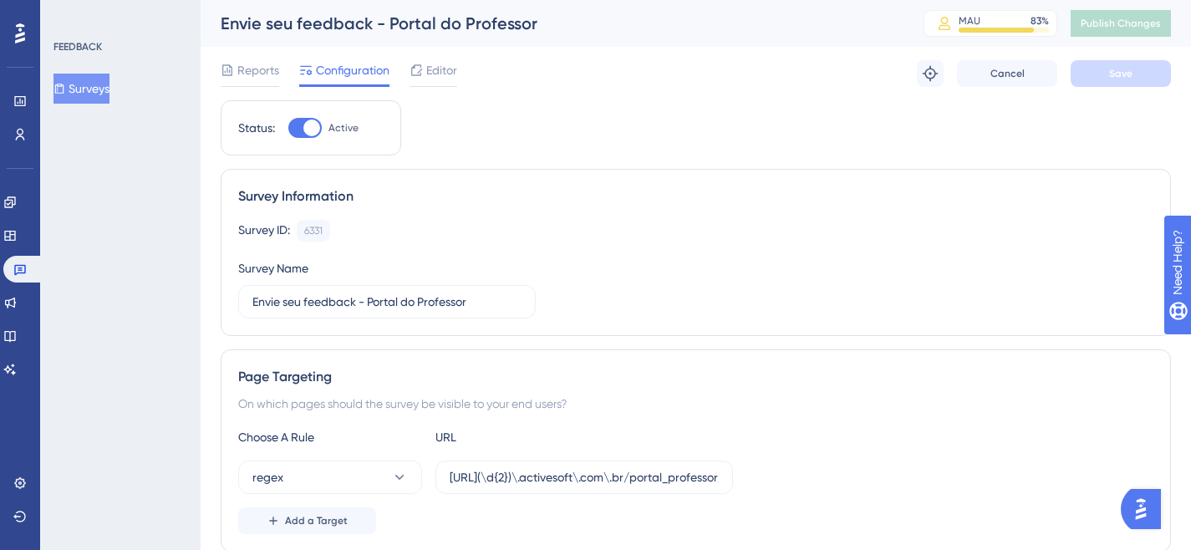
click at [103, 86] on button "Surveys" at bounding box center [81, 89] width 56 height 30
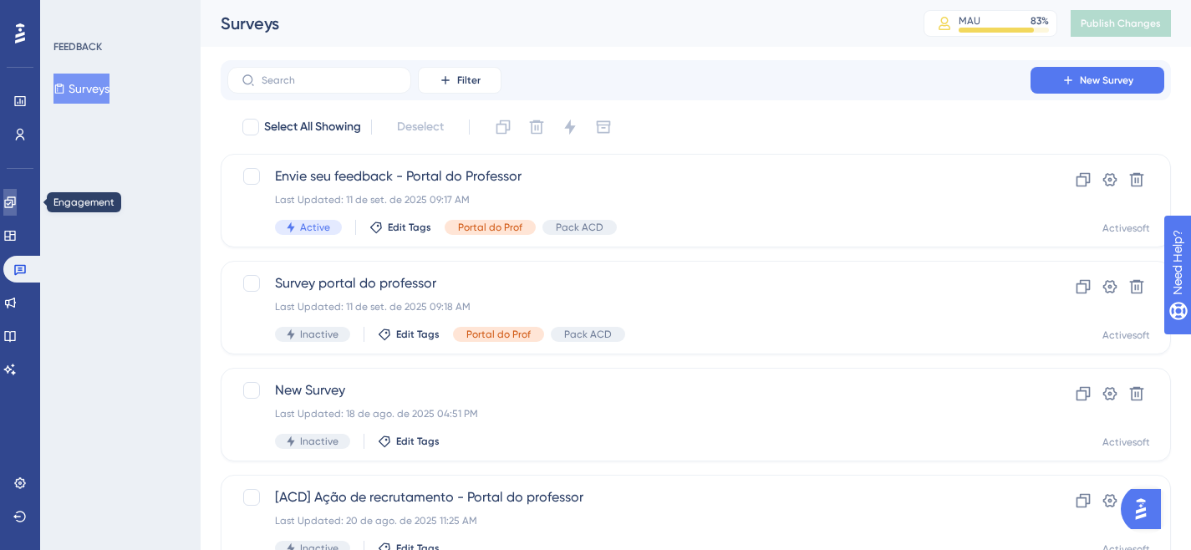
click at [17, 195] on link at bounding box center [9, 202] width 13 height 27
